Goal: Task Accomplishment & Management: Use online tool/utility

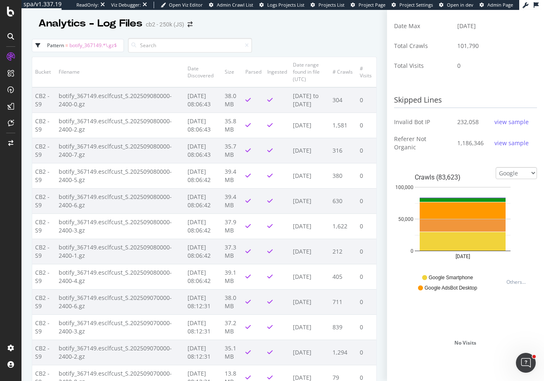
click at [111, 43] on span "botify_367149.*\.gz$" at bounding box center [93, 45] width 48 height 7
select select "6dd194b3-6b4a-441a-ab3a-c85c058efe25"
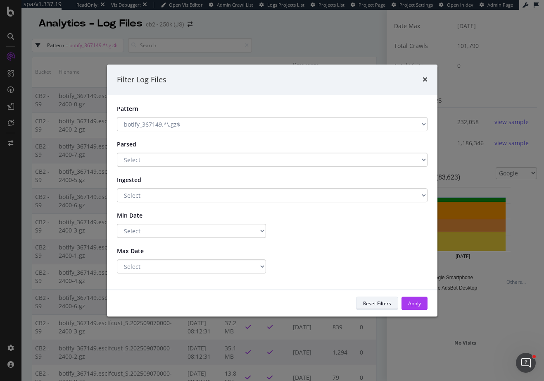
click at [389, 304] on div "Reset Filters" at bounding box center [377, 303] width 28 height 7
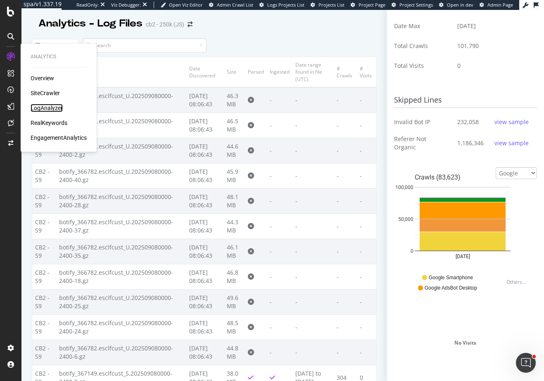
click at [36, 110] on div "LogAnalyzer" at bounding box center [47, 108] width 32 height 8
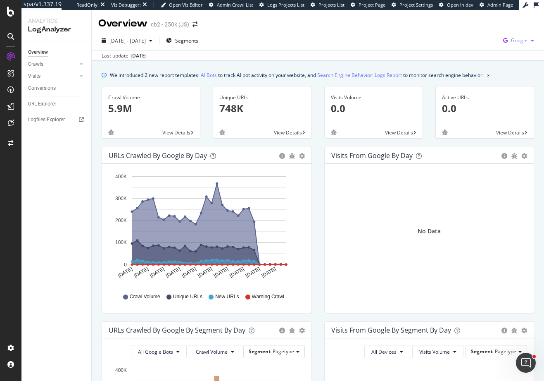
click at [511, 42] on span "Google" at bounding box center [519, 40] width 17 height 7
click at [469, 35] on span "Bing" at bounding box center [472, 32] width 31 height 7
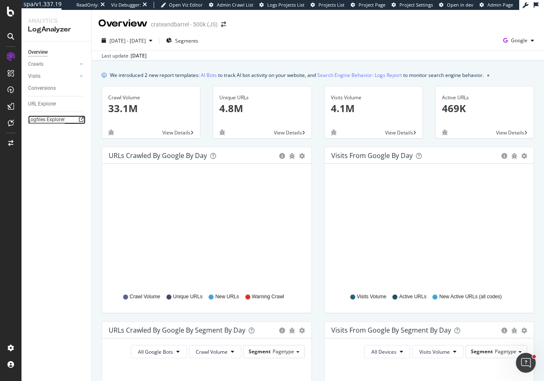
click at [51, 119] on div "Logfiles Explorer" at bounding box center [46, 119] width 37 height 9
click at [46, 118] on div "Logfiles Explorer" at bounding box center [46, 119] width 37 height 9
click at [52, 102] on div "URL Explorer" at bounding box center [42, 104] width 28 height 9
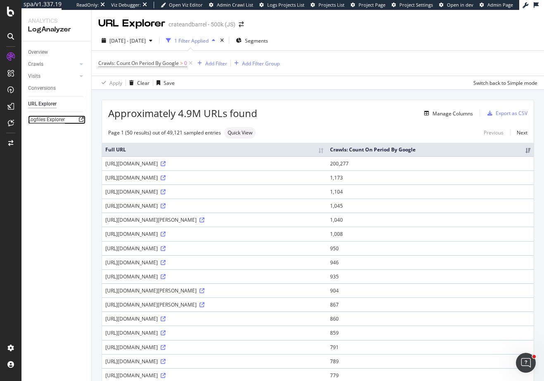
click at [60, 118] on div "Logfiles Explorer" at bounding box center [46, 119] width 37 height 9
drag, startPoint x: 126, startPoint y: 186, endPoint x: 180, endPoint y: 188, distance: 53.7
click at [180, 181] on div "https://www.crateandbarrel.com/decorating-and-accessories/prints/1" at bounding box center [214, 177] width 218 height 7
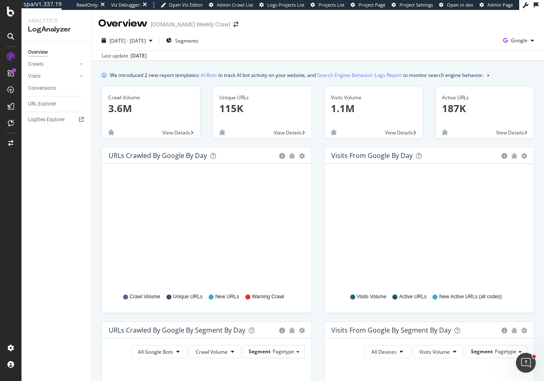
click at [303, 38] on div "[DATE] - [DATE] Segments Google" at bounding box center [318, 42] width 452 height 17
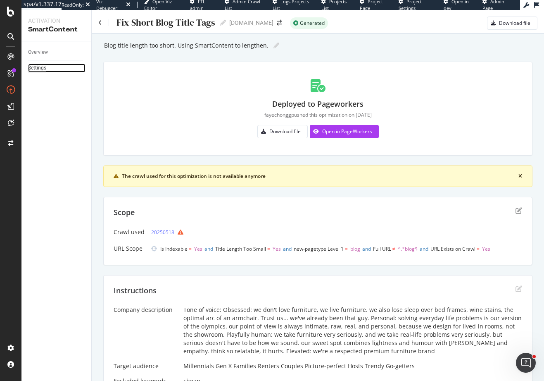
click at [36, 68] on div "Settings" at bounding box center [37, 68] width 18 height 9
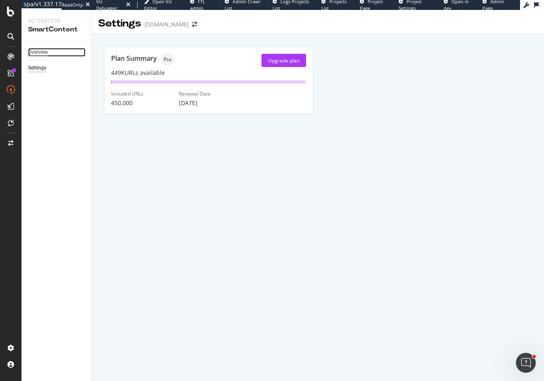
click at [48, 53] on div "Overview" at bounding box center [38, 52] width 20 height 9
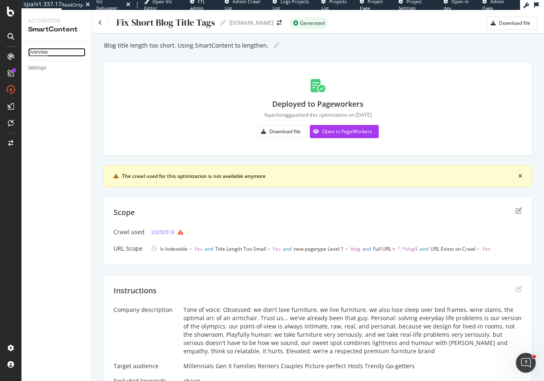
click at [41, 52] on div "Overview" at bounding box center [38, 52] width 20 height 9
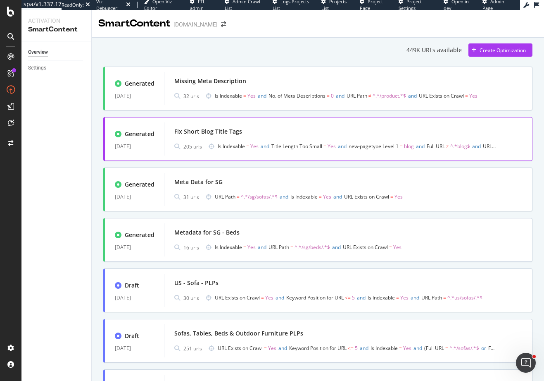
click at [282, 134] on div "Fix Short Blog Title Tags" at bounding box center [348, 132] width 348 height 12
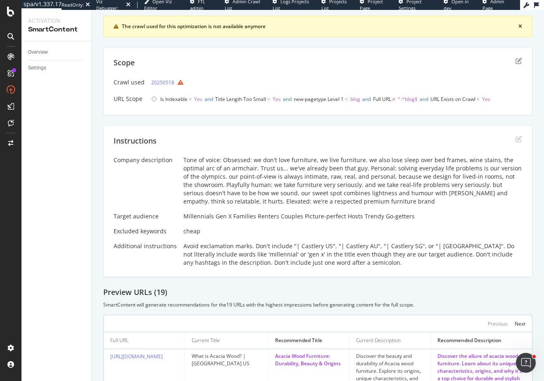
scroll to position [155, 0]
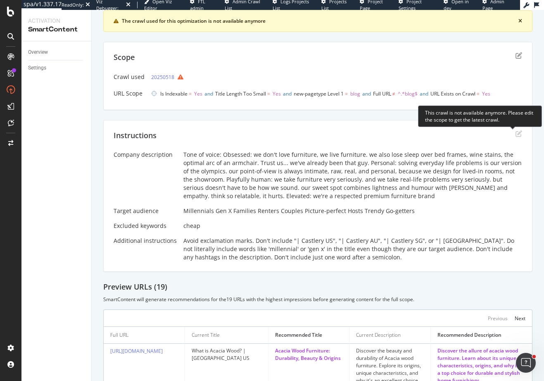
click at [516, 133] on icon "edit" at bounding box center [519, 133] width 7 height 7
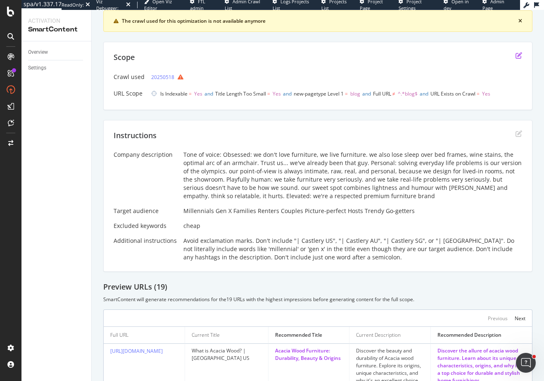
click at [516, 56] on icon "edit" at bounding box center [519, 55] width 7 height 7
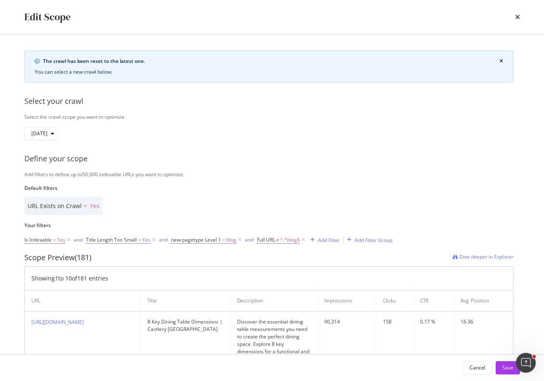
scroll to position [0, 0]
click at [519, 16] on icon "times" at bounding box center [517, 17] width 5 height 7
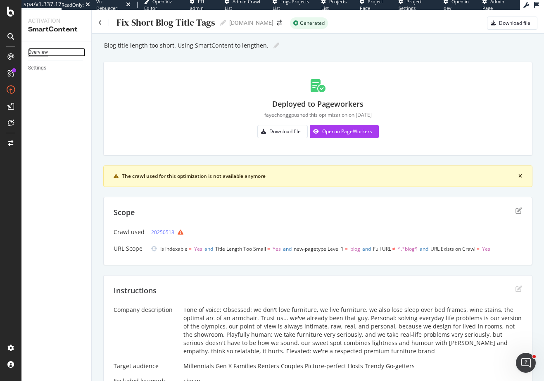
click at [43, 50] on div "Overview" at bounding box center [38, 52] width 20 height 9
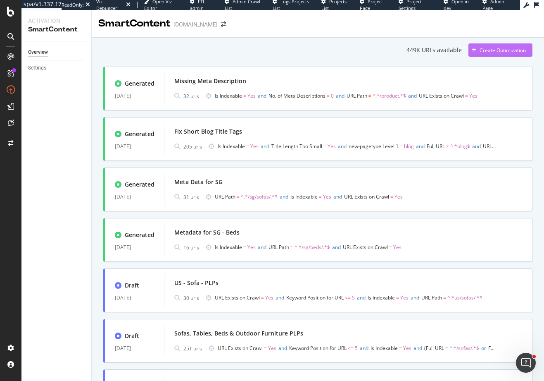
click at [497, 50] on div "Create Optimization" at bounding box center [503, 50] width 46 height 7
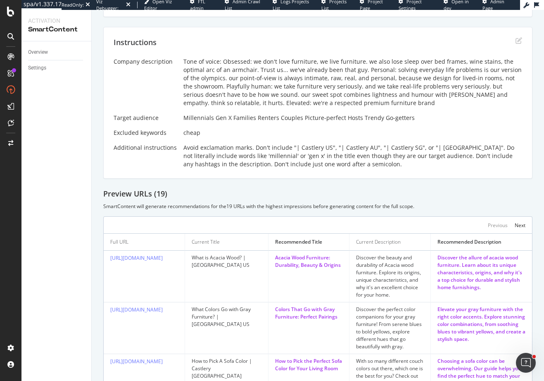
scroll to position [310, 0]
